Goal: Check status: Check status

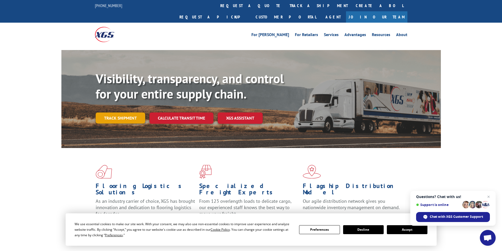
click at [121, 112] on link "Track shipment" at bounding box center [121, 117] width 50 height 11
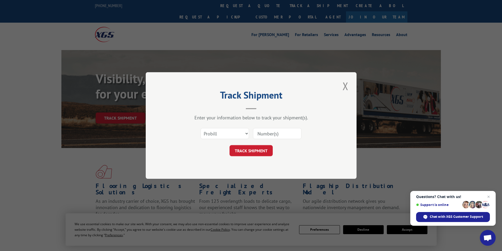
paste input "2825115"
type input "2825115"
click at [236, 133] on select "Select category... Probill BOL PO" at bounding box center [224, 133] width 48 height 11
select select "bol"
click at [200, 128] on select "Select category... Probill BOL PO" at bounding box center [224, 133] width 48 height 11
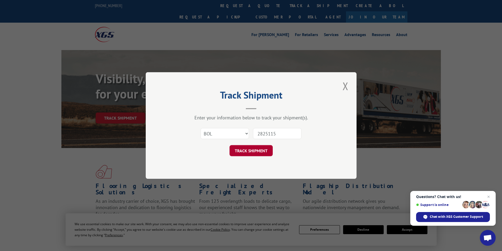
click at [244, 156] on button "TRACK SHIPMENT" at bounding box center [250, 150] width 43 height 11
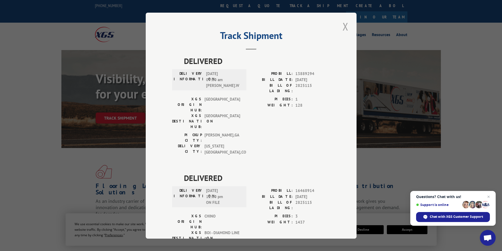
click at [343, 29] on button "Close modal" at bounding box center [345, 26] width 9 height 14
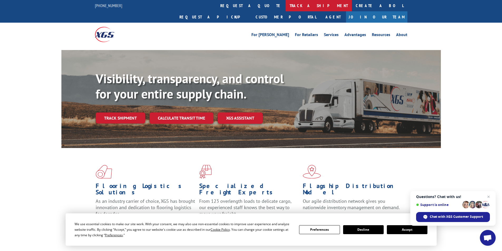
click at [286, 6] on link "track a shipment" at bounding box center [319, 5] width 66 height 11
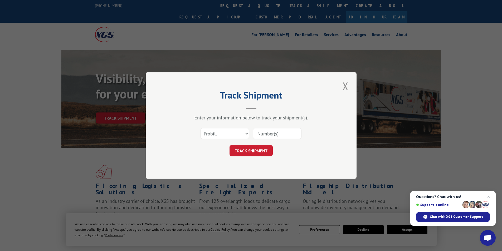
click at [269, 136] on input at bounding box center [277, 133] width 48 height 11
type input "2818375"
click at [226, 134] on select "Select category... Probill BOL PO" at bounding box center [224, 133] width 48 height 11
select select "bol"
click at [200, 128] on select "Select category... Probill BOL PO" at bounding box center [224, 133] width 48 height 11
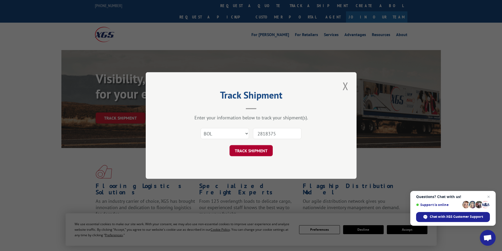
click at [245, 152] on button "TRACK SHIPMENT" at bounding box center [250, 150] width 43 height 11
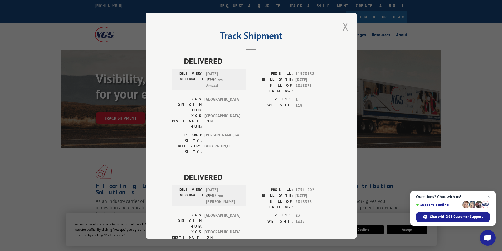
click at [344, 26] on button "Close modal" at bounding box center [345, 26] width 9 height 14
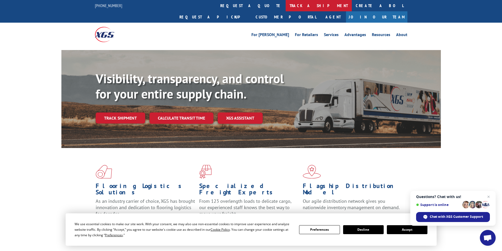
click at [286, 1] on link "track a shipment" at bounding box center [319, 5] width 66 height 11
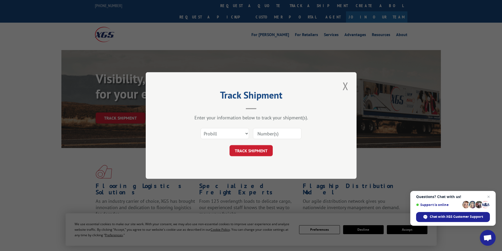
click at [263, 134] on input at bounding box center [277, 133] width 48 height 11
type input "2819096"
drag, startPoint x: 235, startPoint y: 133, endPoint x: 233, endPoint y: 135, distance: 3.0
click at [235, 133] on select "Select category... Probill BOL PO" at bounding box center [224, 133] width 48 height 11
select select "bol"
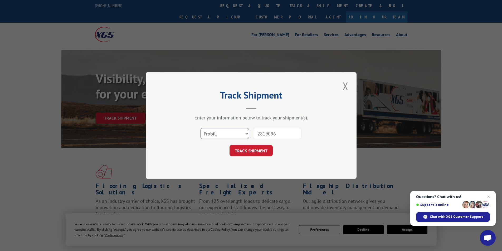
click at [200, 128] on select "Select category... Probill BOL PO" at bounding box center [224, 133] width 48 height 11
click at [232, 154] on button "TRACK SHIPMENT" at bounding box center [250, 150] width 43 height 11
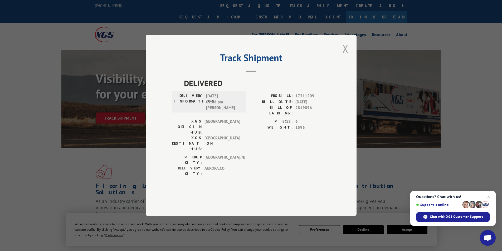
click at [346, 56] on button "Close modal" at bounding box center [345, 48] width 9 height 14
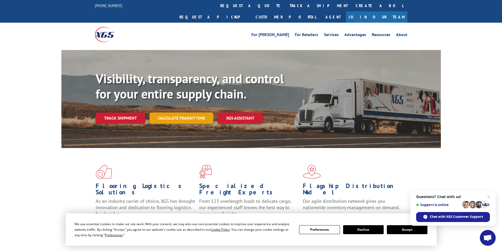
click at [191, 112] on link "Calculate transit time" at bounding box center [181, 117] width 64 height 11
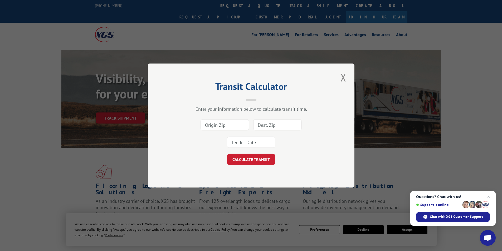
drag, startPoint x: 342, startPoint y: 77, endPoint x: 243, endPoint y: 95, distance: 100.5
click at [341, 79] on button "Close modal" at bounding box center [343, 77] width 9 height 14
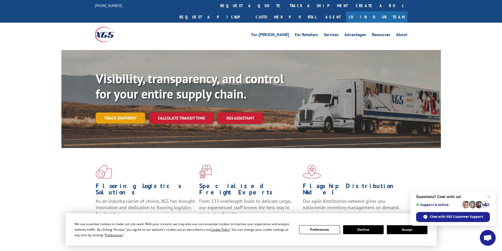
click at [122, 112] on link "Track shipment" at bounding box center [121, 117] width 50 height 11
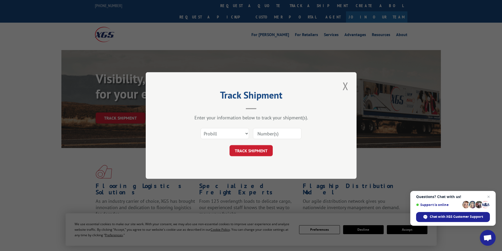
paste input "2817889"
type input "2817889"
click at [218, 135] on select "Select category... Probill BOL PO" at bounding box center [224, 133] width 48 height 11
select select "bol"
click at [200, 128] on select "Select category... Probill BOL PO" at bounding box center [224, 133] width 48 height 11
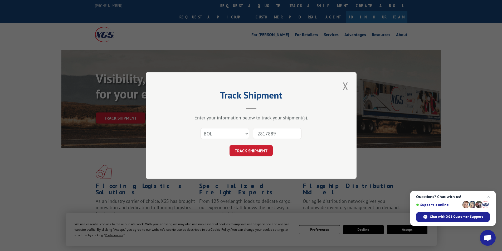
click at [253, 155] on button "TRACK SHIPMENT" at bounding box center [250, 150] width 43 height 11
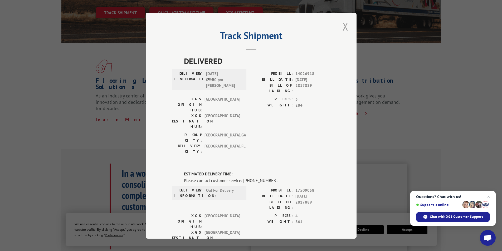
click at [341, 28] on button "Close modal" at bounding box center [345, 26] width 9 height 14
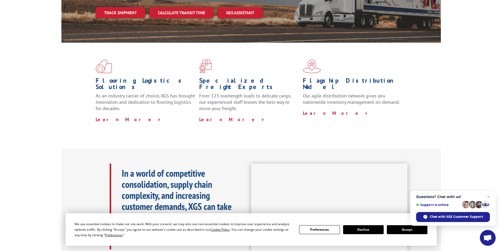
scroll to position [101, 0]
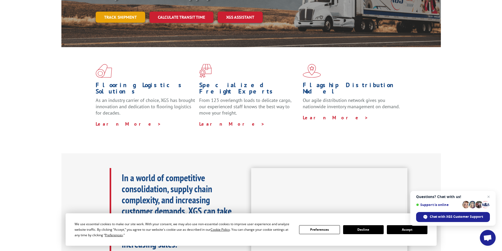
click at [131, 12] on link "Track shipment" at bounding box center [121, 17] width 50 height 11
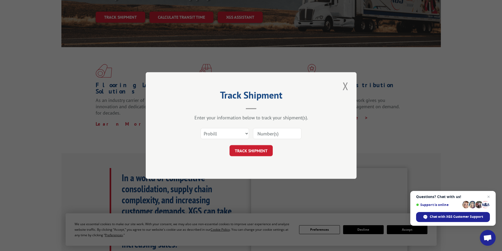
scroll to position [0, 0]
click at [266, 133] on input at bounding box center [277, 133] width 48 height 11
type input "2821646"
click at [237, 134] on select "Select category... Probill BOL PO" at bounding box center [224, 133] width 48 height 11
select select "bol"
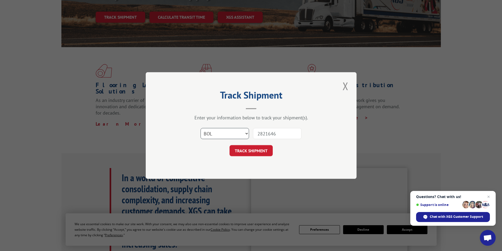
click at [200, 128] on select "Select category... Probill BOL PO" at bounding box center [224, 133] width 48 height 11
click at [241, 153] on button "TRACK SHIPMENT" at bounding box center [250, 150] width 43 height 11
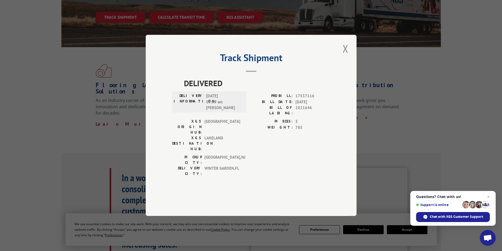
click at [347, 56] on button "Close modal" at bounding box center [345, 48] width 9 height 14
